Goal: Contribute content: Contribute content

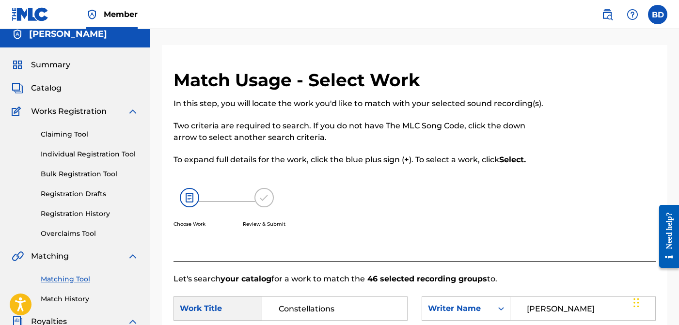
scroll to position [7, 0]
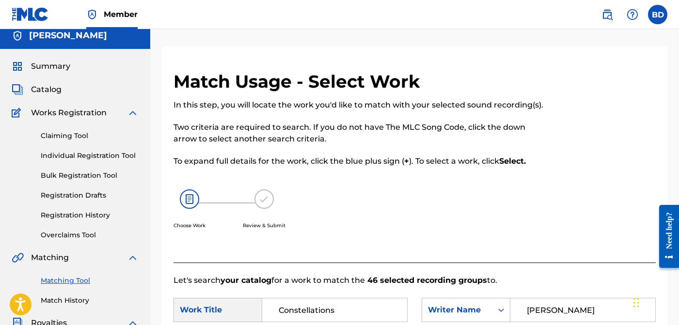
click at [53, 87] on span "Catalog" at bounding box center [46, 90] width 31 height 12
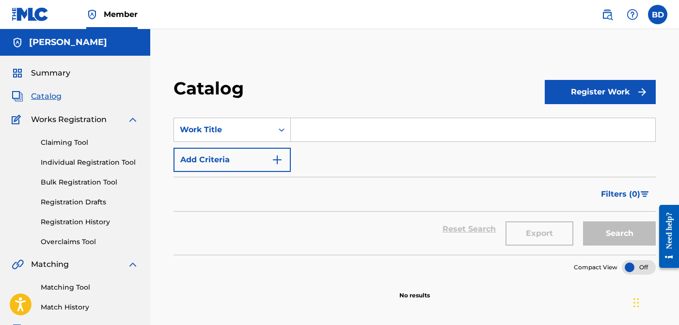
click at [320, 133] on input "Search Form" at bounding box center [473, 129] width 365 height 23
click at [573, 86] on button "Register Work" at bounding box center [600, 92] width 111 height 24
click at [559, 123] on link "Individual" at bounding box center [600, 123] width 111 height 23
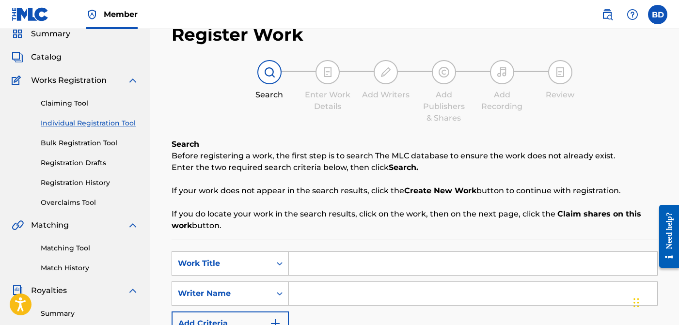
scroll to position [82, 0]
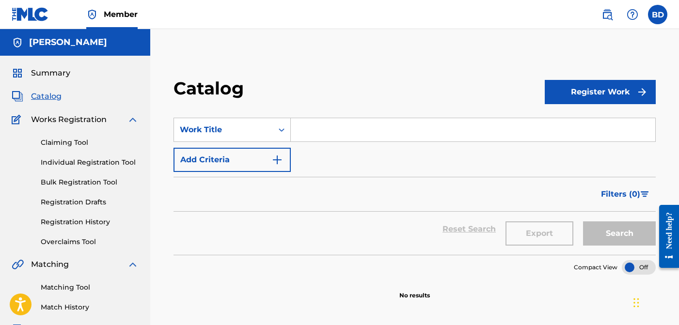
click at [618, 98] on button "Register Work" at bounding box center [600, 92] width 111 height 24
click at [598, 142] on link "By File Upload" at bounding box center [600, 146] width 111 height 23
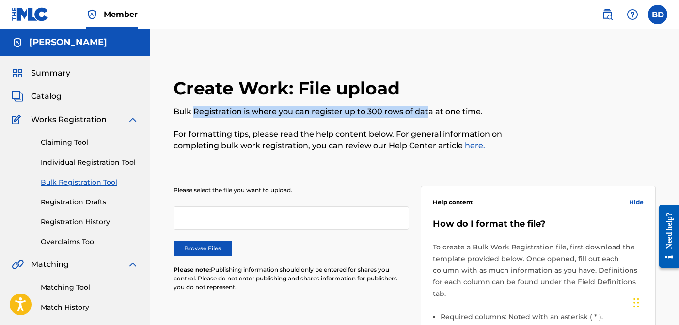
drag, startPoint x: 203, startPoint y: 113, endPoint x: 426, endPoint y: 115, distance: 223.0
click at [426, 115] on p "Bulk Registration is where you can register up to 300 rows of data at one time." at bounding box center [359, 112] width 371 height 12
